Goal: Contribute content

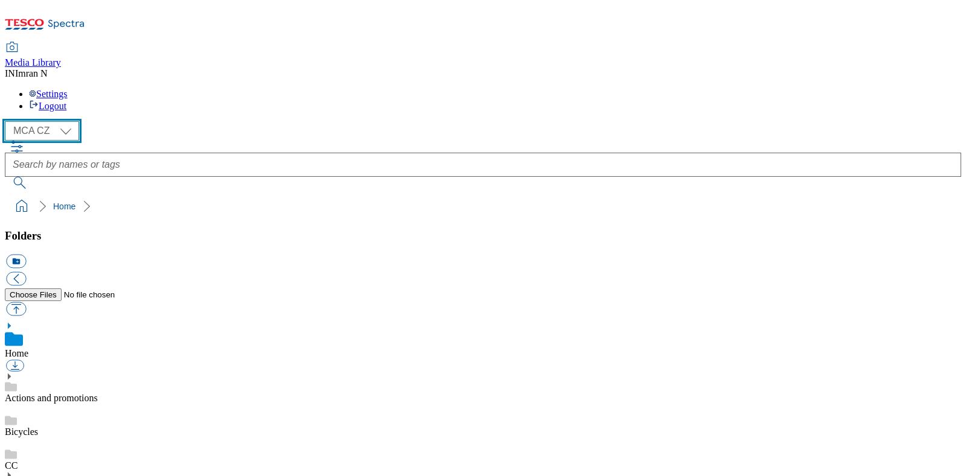
click at [69, 121] on select "MCA CZ MCA HU MCA MY MCA SK MCA TH MCA UK" at bounding box center [42, 130] width 74 height 19
select select "flare-mca-sk"
click at [8, 121] on select "MCA CZ MCA HU MCA MY MCA SK MCA TH MCA UK" at bounding box center [42, 130] width 74 height 19
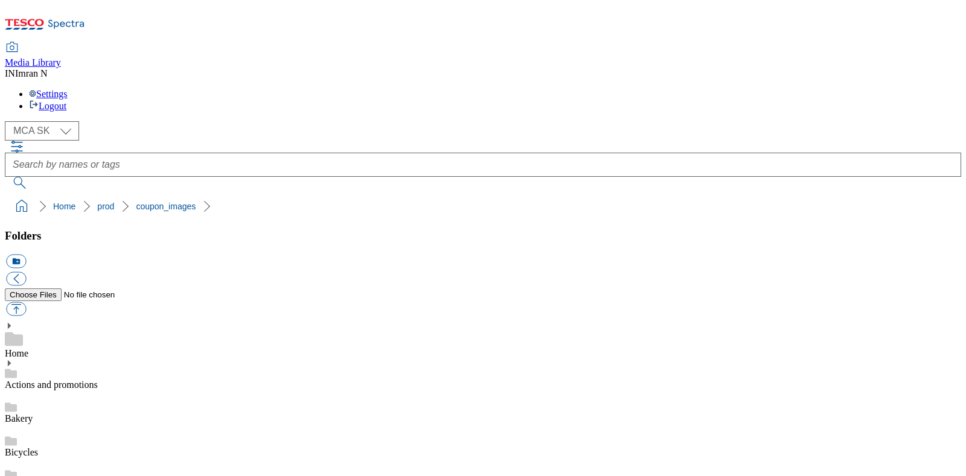
scroll to position [8, 0]
copy span "247715"
click at [292, 195] on ol "Home prod coupon_images" at bounding box center [486, 206] width 949 height 23
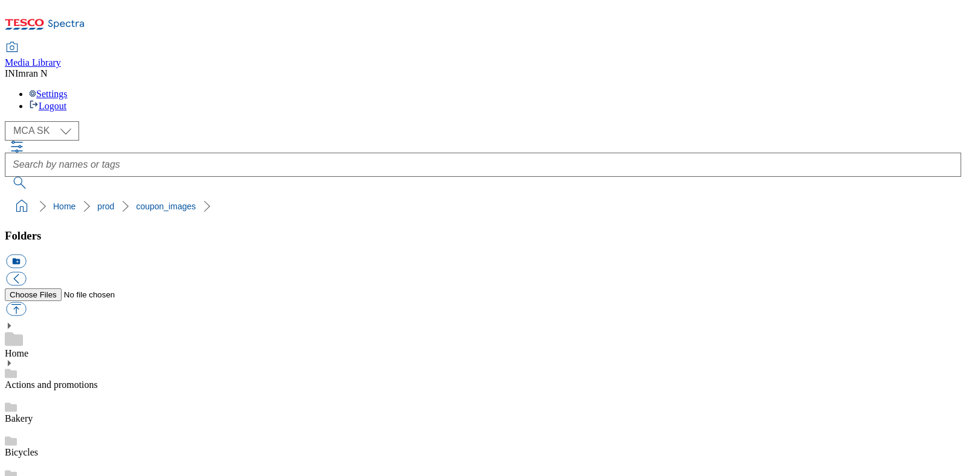
copy span "247715"
click at [734, 195] on ol "Home prod coupon_images" at bounding box center [486, 206] width 949 height 23
click at [26, 303] on button "button" at bounding box center [16, 310] width 20 height 14
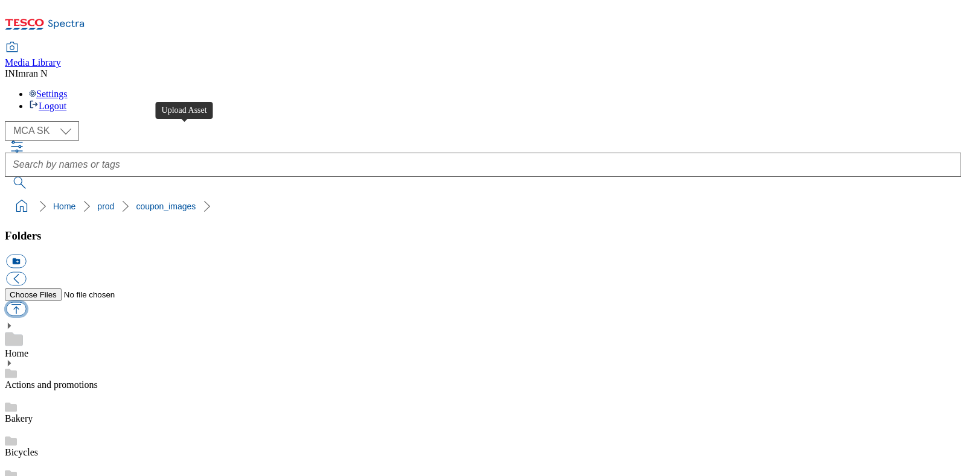
type input "C:\fakepath\BH8_8101_F.jpg"
